Goal: Task Accomplishment & Management: Manage account settings

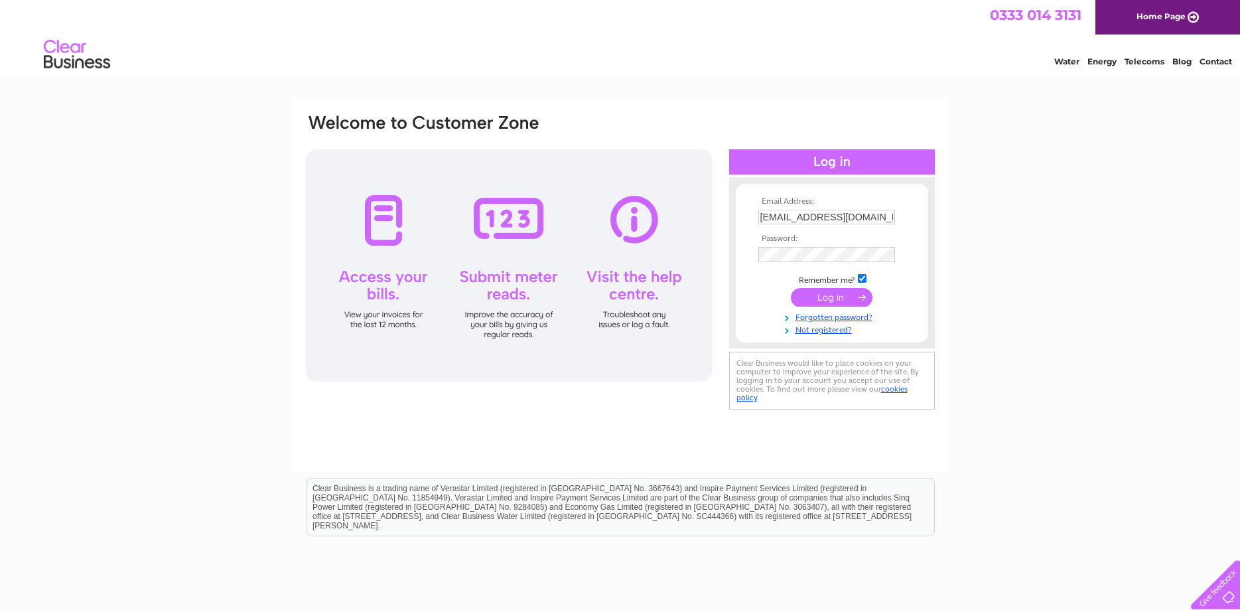
click at [839, 301] on input "submit" at bounding box center [832, 297] width 82 height 19
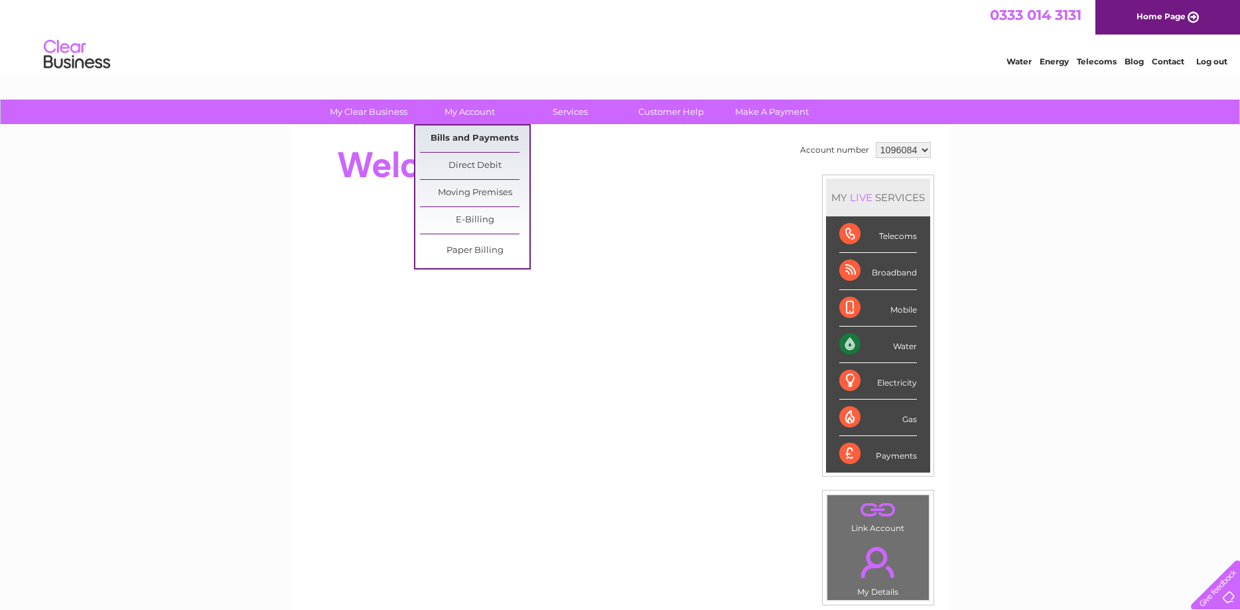
click at [470, 137] on link "Bills and Payments" at bounding box center [474, 138] width 109 height 27
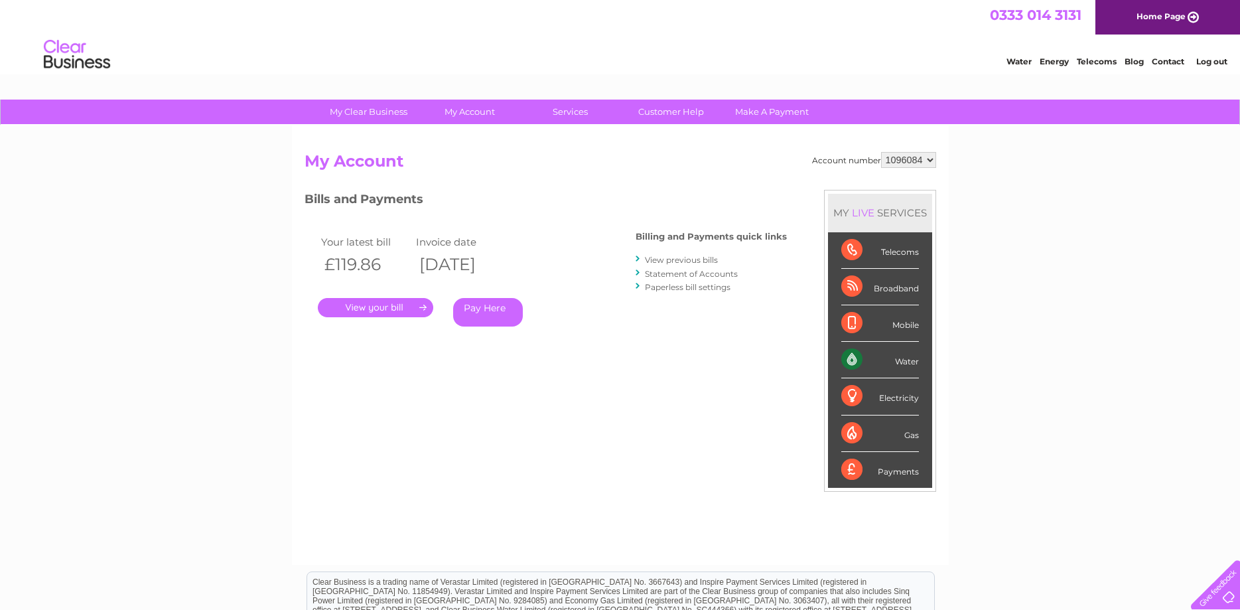
click at [376, 307] on link "." at bounding box center [375, 307] width 115 height 19
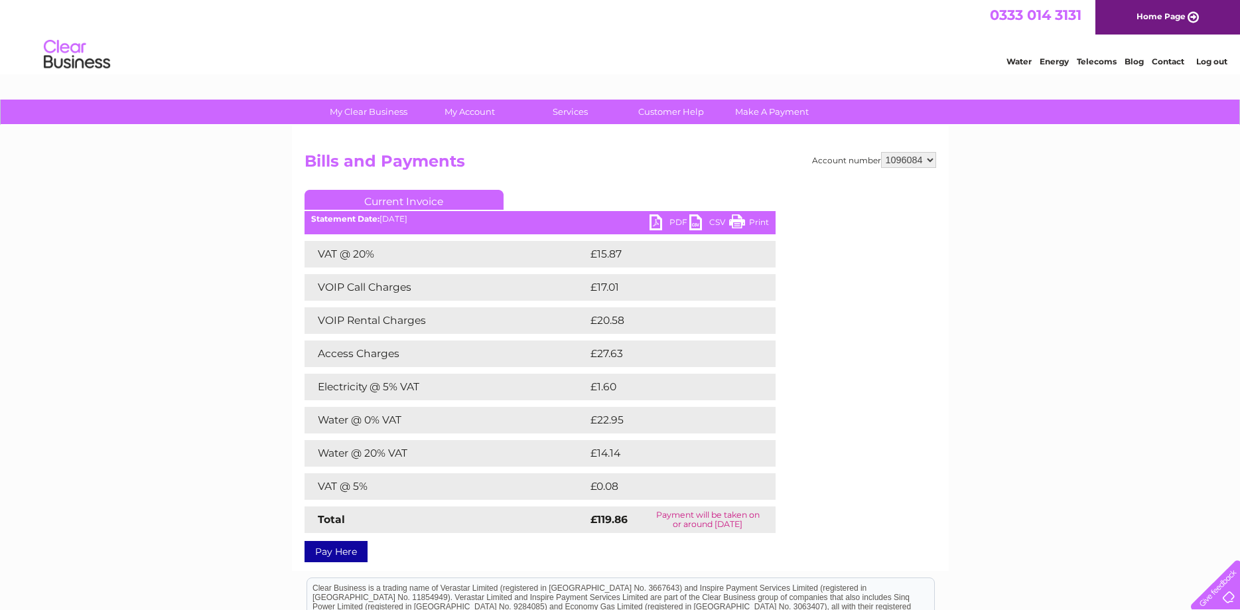
click at [657, 225] on link "PDF" at bounding box center [670, 223] width 40 height 19
click at [657, 224] on link "PDF" at bounding box center [670, 223] width 40 height 19
